Goal: Task Accomplishment & Management: Manage account settings

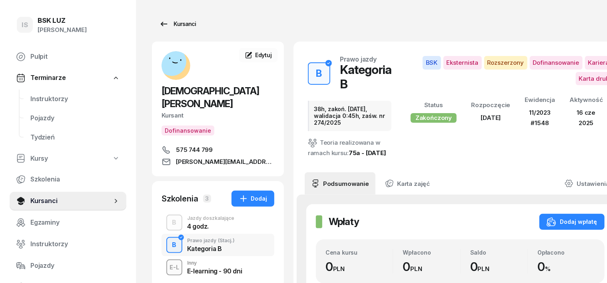
click at [171, 23] on div "Kursanci" at bounding box center [177, 24] width 37 height 10
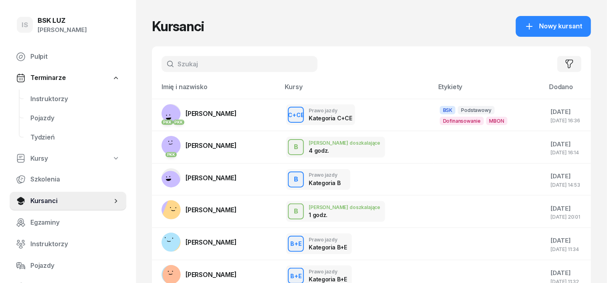
click at [162, 69] on input "text" at bounding box center [239, 64] width 156 height 16
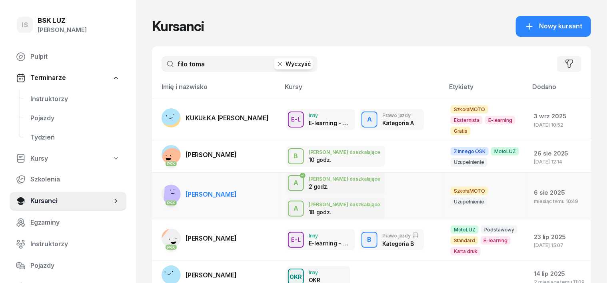
type input "filo toma"
click at [163, 179] on rect at bounding box center [175, 191] width 25 height 25
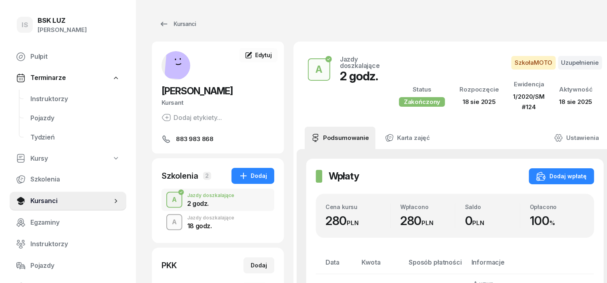
click at [169, 224] on div "A" at bounding box center [174, 222] width 11 height 14
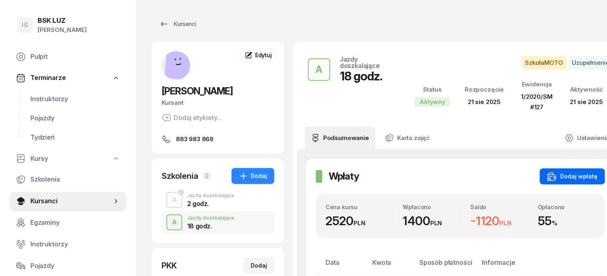
click at [547, 175] on div "Dodaj wpłatę" at bounding box center [572, 176] width 51 height 10
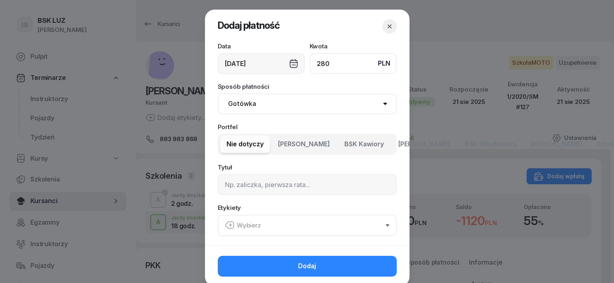
type input "280"
click at [289, 63] on div "12/09/2025" at bounding box center [261, 63] width 87 height 21
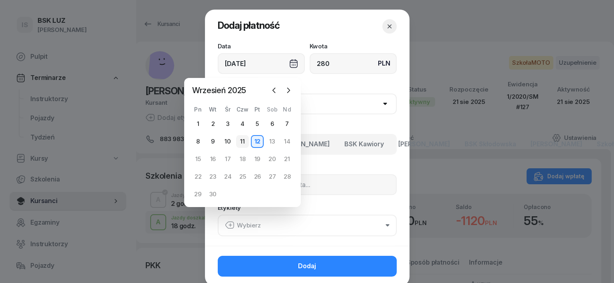
click at [242, 140] on div "11" at bounding box center [242, 141] width 13 height 13
type input "11/09/2025"
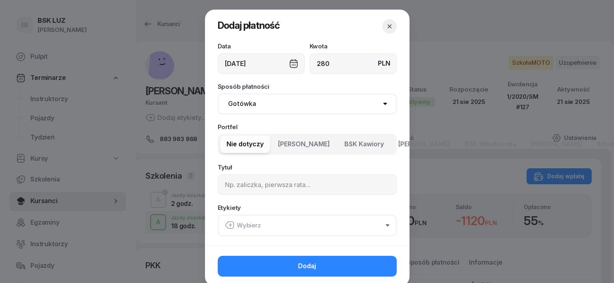
click at [237, 100] on select "Gotówka Karta Przelew Płatności online BLIK" at bounding box center [307, 103] width 179 height 21
select select "transfer"
click at [218, 93] on select "Gotówka Karta Przelew Płatności online BLIK" at bounding box center [307, 103] width 179 height 21
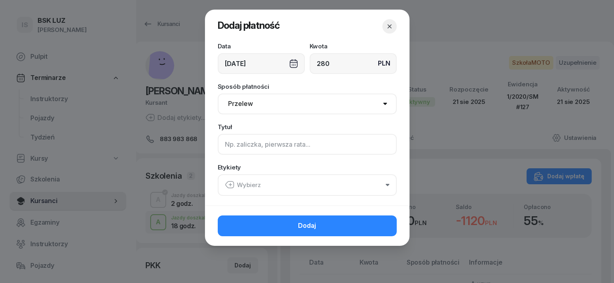
drag, startPoint x: 221, startPoint y: 146, endPoint x: 242, endPoint y: 137, distance: 22.7
click at [227, 145] on input at bounding box center [307, 144] width 179 height 21
type input "a"
type input "A"
click at [229, 181] on icon "button" at bounding box center [230, 185] width 10 height 10
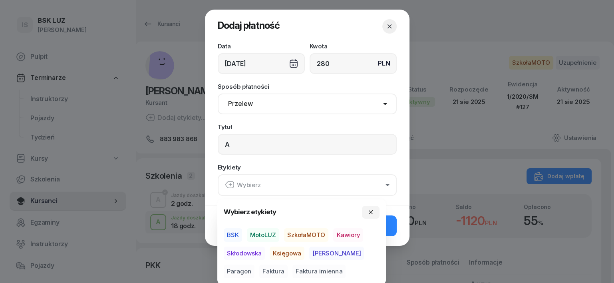
click at [310, 236] on span "SzkołaMOTO" at bounding box center [306, 235] width 44 height 14
drag, startPoint x: 319, startPoint y: 253, endPoint x: 334, endPoint y: 258, distance: 16.2
click at [325, 256] on span "[PERSON_NAME]" at bounding box center [336, 253] width 55 height 14
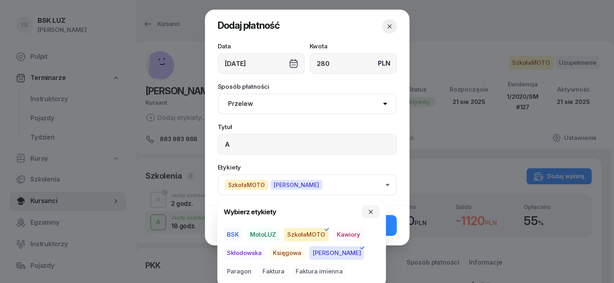
click at [255, 265] on span "Paragon" at bounding box center [239, 272] width 31 height 14
click at [368, 213] on icon "button" at bounding box center [371, 212] width 6 height 6
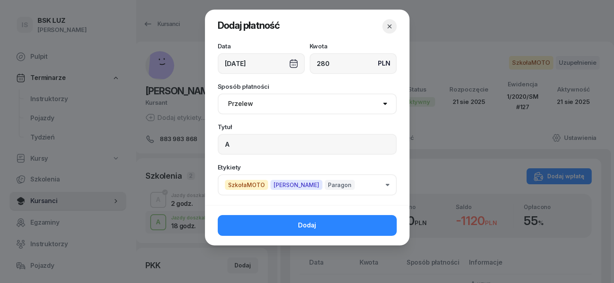
click at [377, 227] on button "Dodaj" at bounding box center [307, 225] width 179 height 21
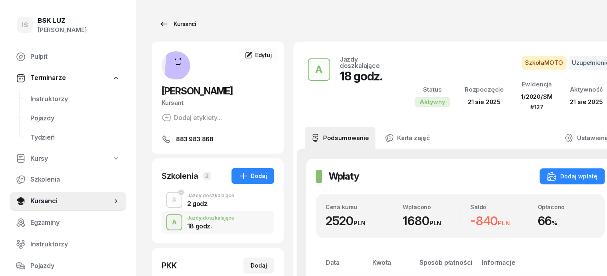
click at [167, 24] on div "Kursanci" at bounding box center [177, 24] width 37 height 10
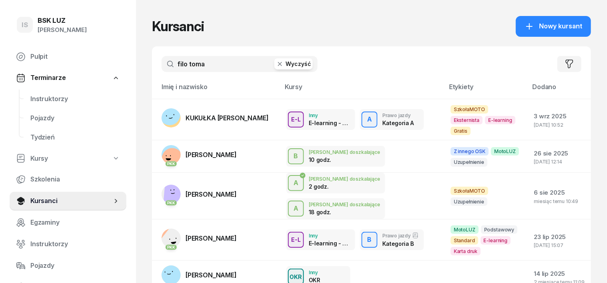
click at [276, 66] on icon "button" at bounding box center [280, 64] width 8 height 8
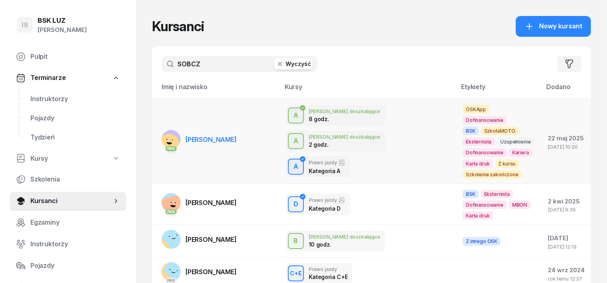
type input "SOBCZ"
click at [155, 136] on rect at bounding box center [169, 145] width 28 height 28
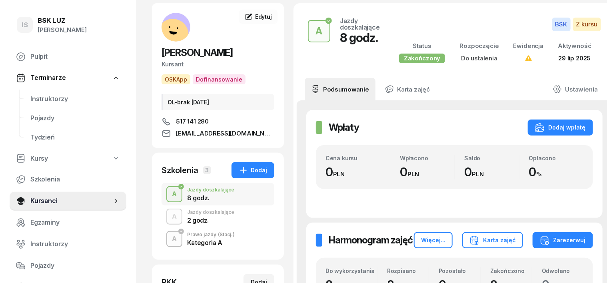
scroll to position [50, 0]
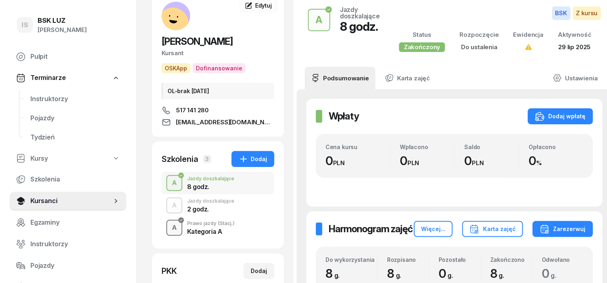
click at [169, 228] on div "A" at bounding box center [174, 228] width 11 height 14
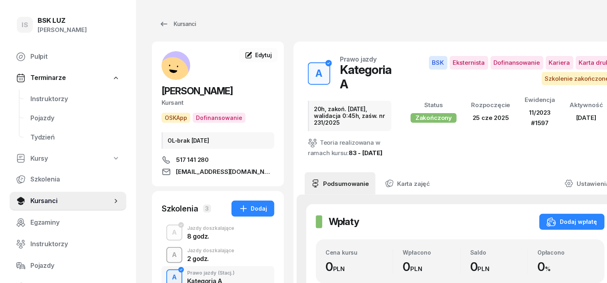
click at [169, 253] on div "A" at bounding box center [174, 255] width 11 height 14
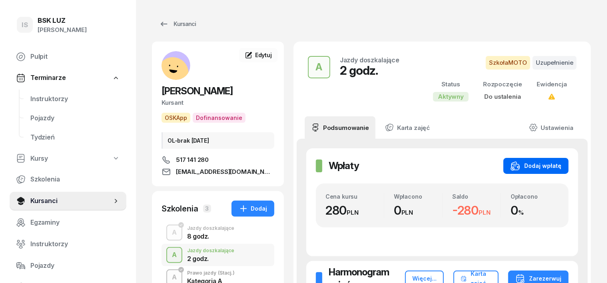
click at [552, 165] on div "Dodaj wpłatę" at bounding box center [535, 166] width 51 height 10
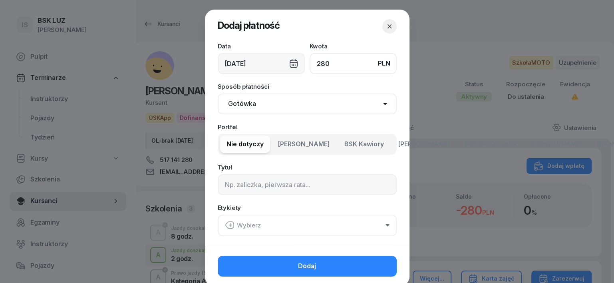
type input "280"
click at [288, 64] on div "12/09/2025" at bounding box center [261, 63] width 87 height 21
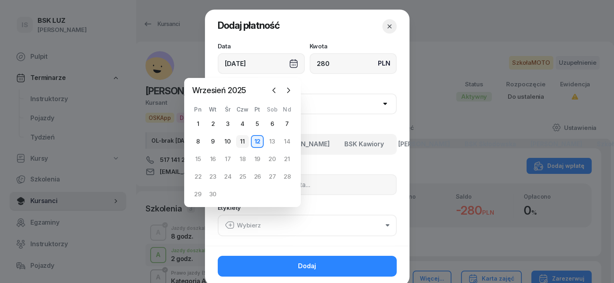
click at [243, 143] on div "11" at bounding box center [242, 141] width 13 height 13
type input "11/09/2025"
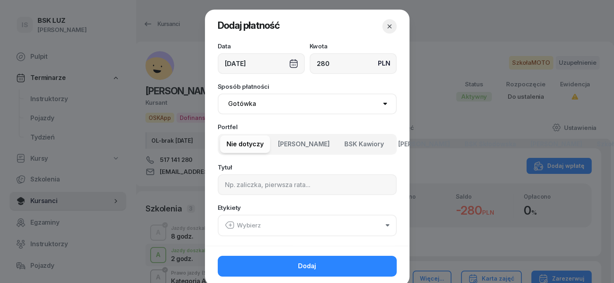
click at [239, 105] on select "Gotówka Karta Przelew Płatności online BLIK" at bounding box center [307, 103] width 179 height 21
select select "transfer"
click at [218, 93] on select "Gotówka Karta Przelew Płatności online BLIK" at bounding box center [307, 103] width 179 height 21
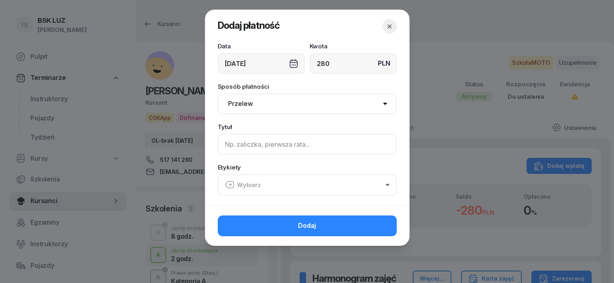
click at [233, 145] on input at bounding box center [307, 144] width 179 height 21
type input "A"
click at [227, 181] on icon "button" at bounding box center [229, 184] width 8 height 7
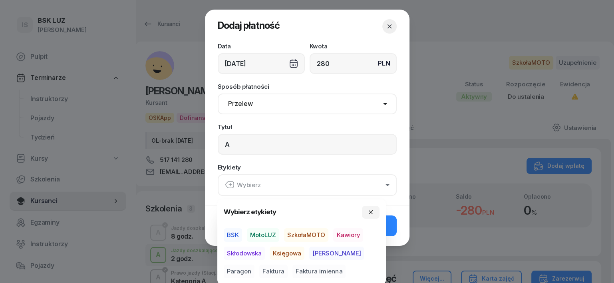
drag, startPoint x: 312, startPoint y: 235, endPoint x: 308, endPoint y: 239, distance: 5.7
click at [310, 238] on span "SzkołaMOTO" at bounding box center [306, 235] width 44 height 14
click at [318, 252] on span "[PERSON_NAME]" at bounding box center [336, 253] width 55 height 14
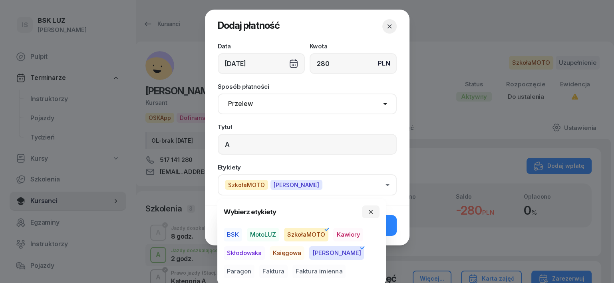
drag, startPoint x: 342, startPoint y: 253, endPoint x: 378, endPoint y: 244, distance: 36.7
click at [255, 265] on span "Paragon" at bounding box center [239, 272] width 31 height 14
click at [371, 213] on icon "button" at bounding box center [371, 212] width 6 height 6
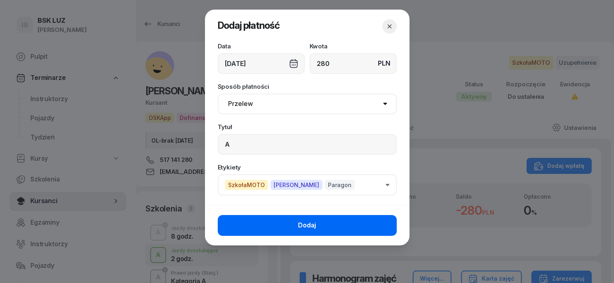
click at [376, 219] on button "Dodaj" at bounding box center [307, 225] width 179 height 21
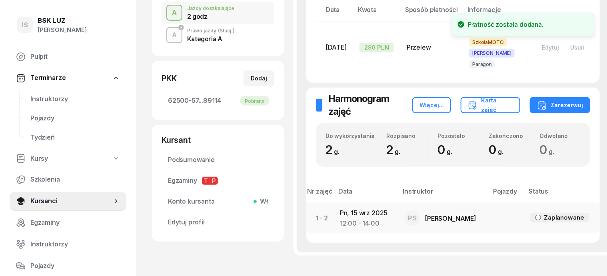
scroll to position [289, 0]
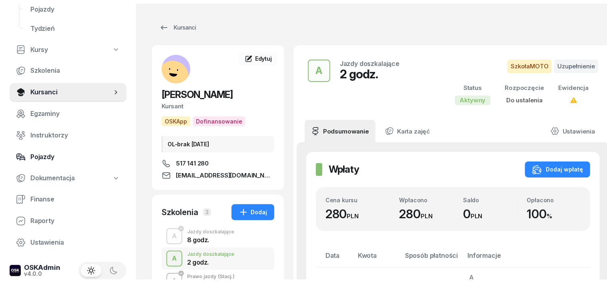
scroll to position [114, 0]
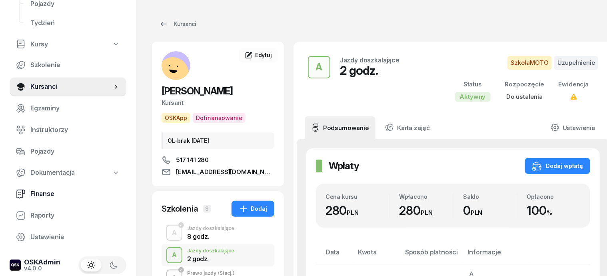
click at [46, 193] on span "Finanse" at bounding box center [74, 194] width 89 height 10
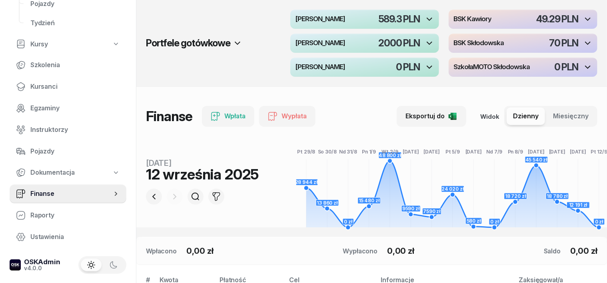
click at [167, 195] on div at bounding box center [175, 197] width 16 height 16
click at [149, 197] on icon "button" at bounding box center [154, 197] width 10 height 10
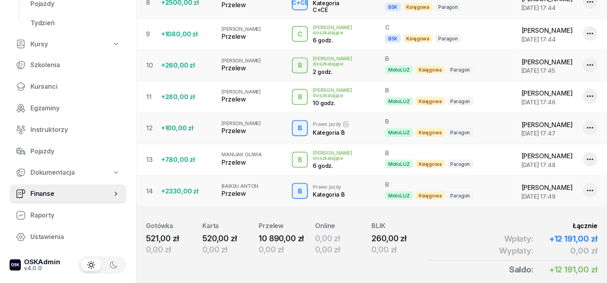
scroll to position [551, 0]
